Goal: Task Accomplishment & Management: Complete application form

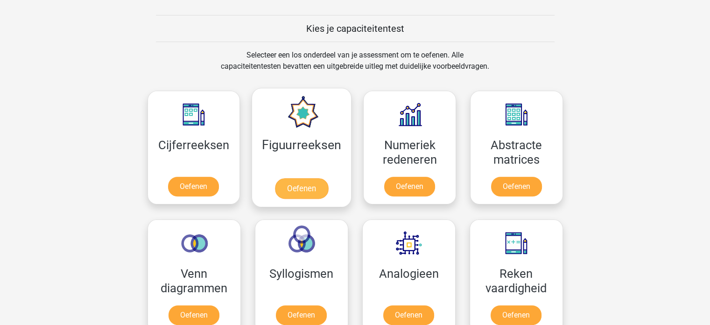
scroll to position [332, 0]
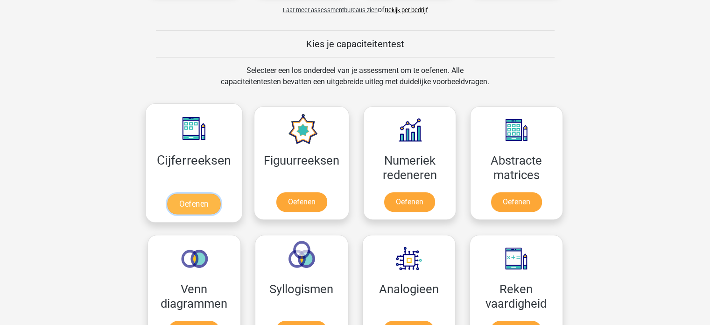
click at [186, 201] on link "Oefenen" at bounding box center [193, 203] width 53 height 21
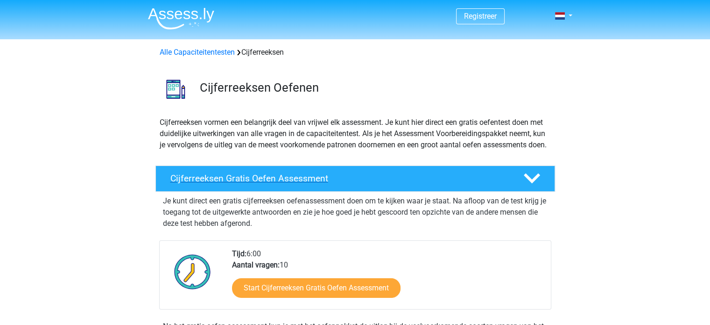
click at [237, 184] on h4 "Cijferreeksen Gratis Oefen Assessment" at bounding box center [339, 178] width 338 height 11
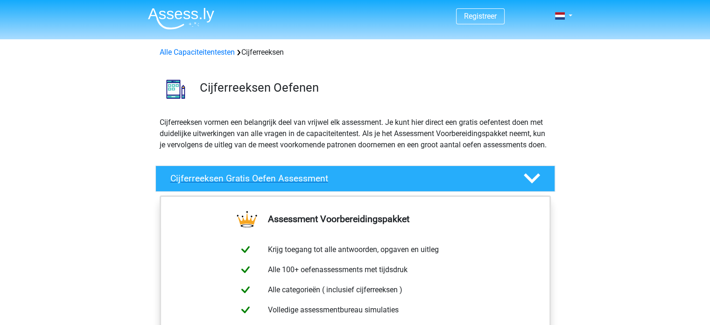
click at [536, 184] on polygon at bounding box center [532, 178] width 16 height 10
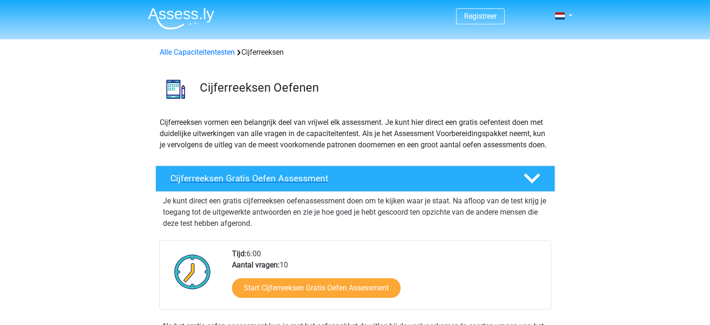
click at [288, 184] on h4 "Cijferreeksen Gratis Oefen Assessment" at bounding box center [339, 178] width 338 height 11
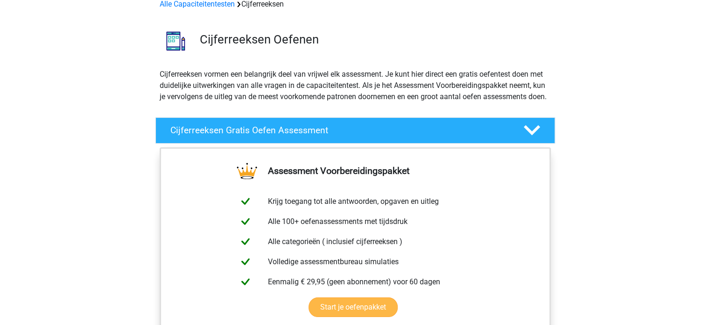
scroll to position [140, 0]
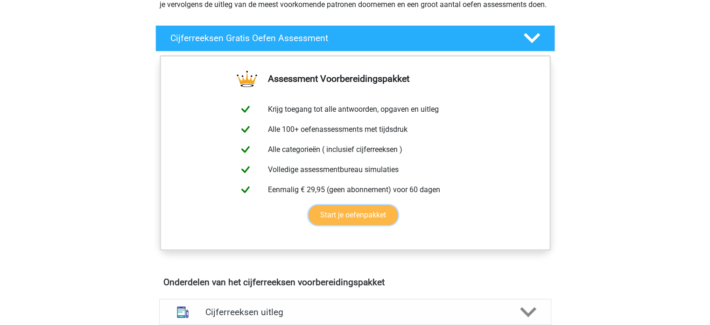
click at [333, 225] on link "Start je oefenpakket" at bounding box center [353, 215] width 89 height 20
